Goal: Transaction & Acquisition: Download file/media

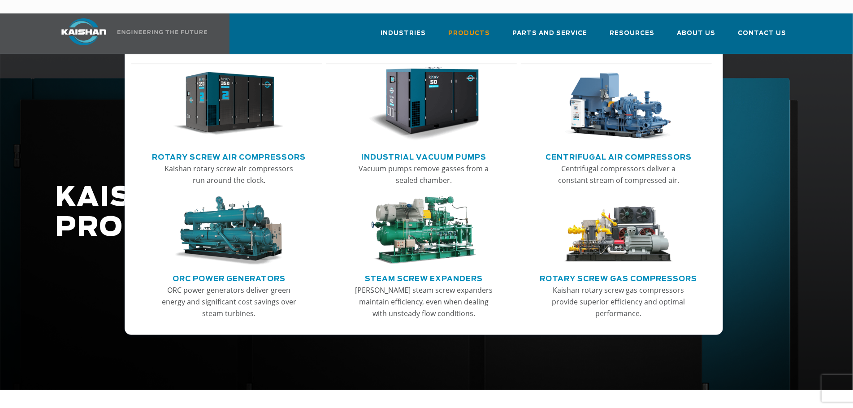
click at [218, 149] on link "Rotary Screw Air Compressors" at bounding box center [229, 155] width 154 height 13
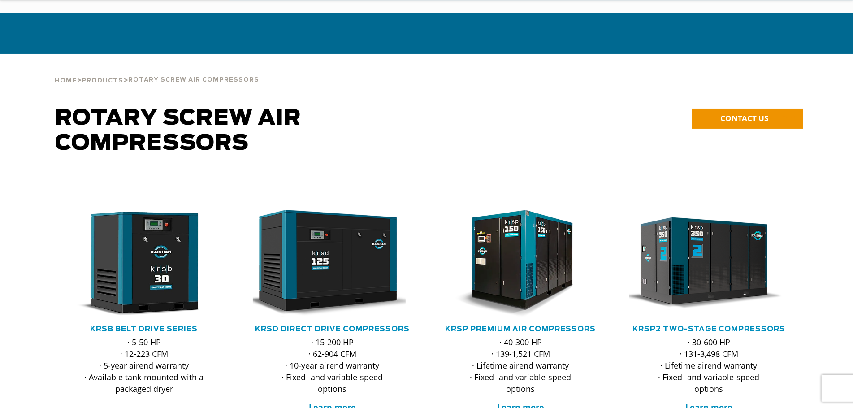
scroll to position [47, 0]
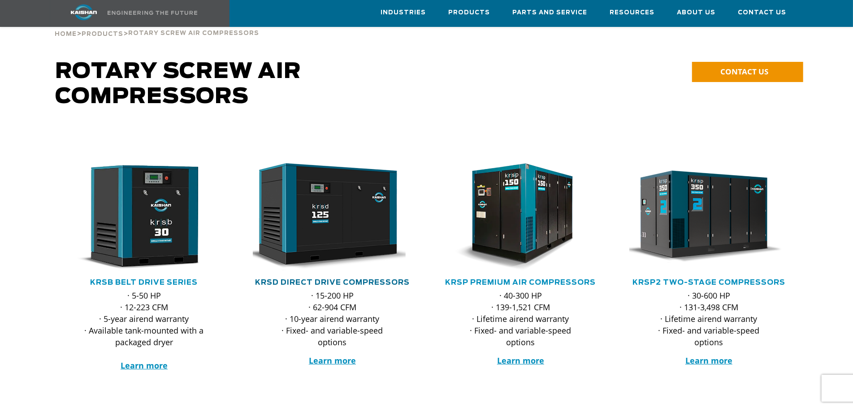
click at [337, 279] on link "KRSD Direct Drive Compressors" at bounding box center [332, 282] width 155 height 7
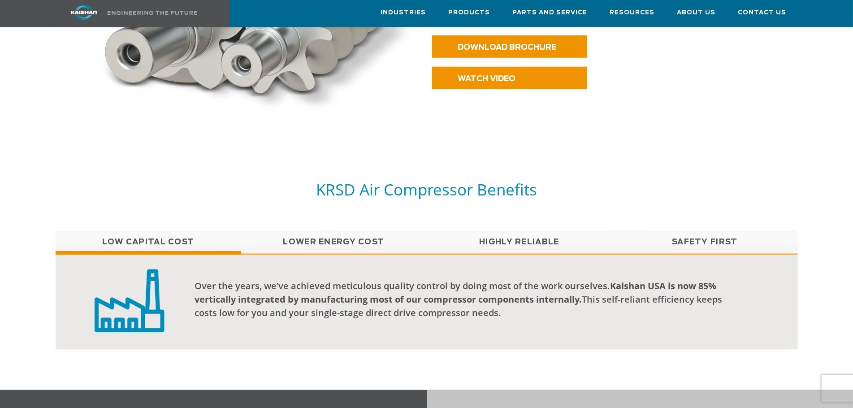
scroll to position [513, 0]
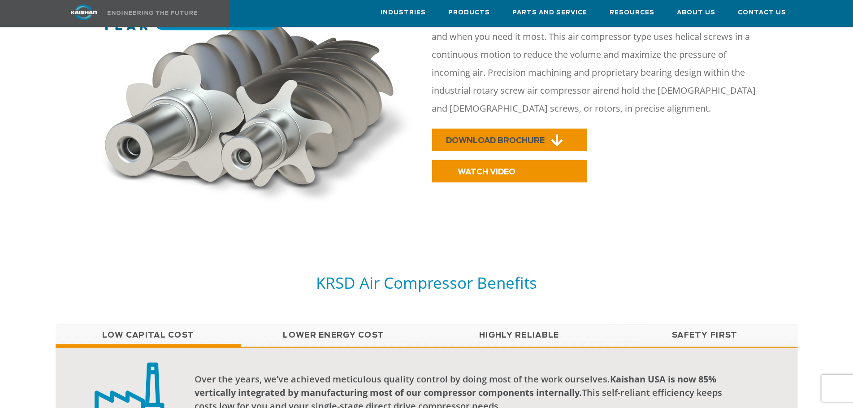
click at [531, 137] on span "DOWNLOAD BROCHURE" at bounding box center [495, 141] width 99 height 8
